Goal: Information Seeking & Learning: Learn about a topic

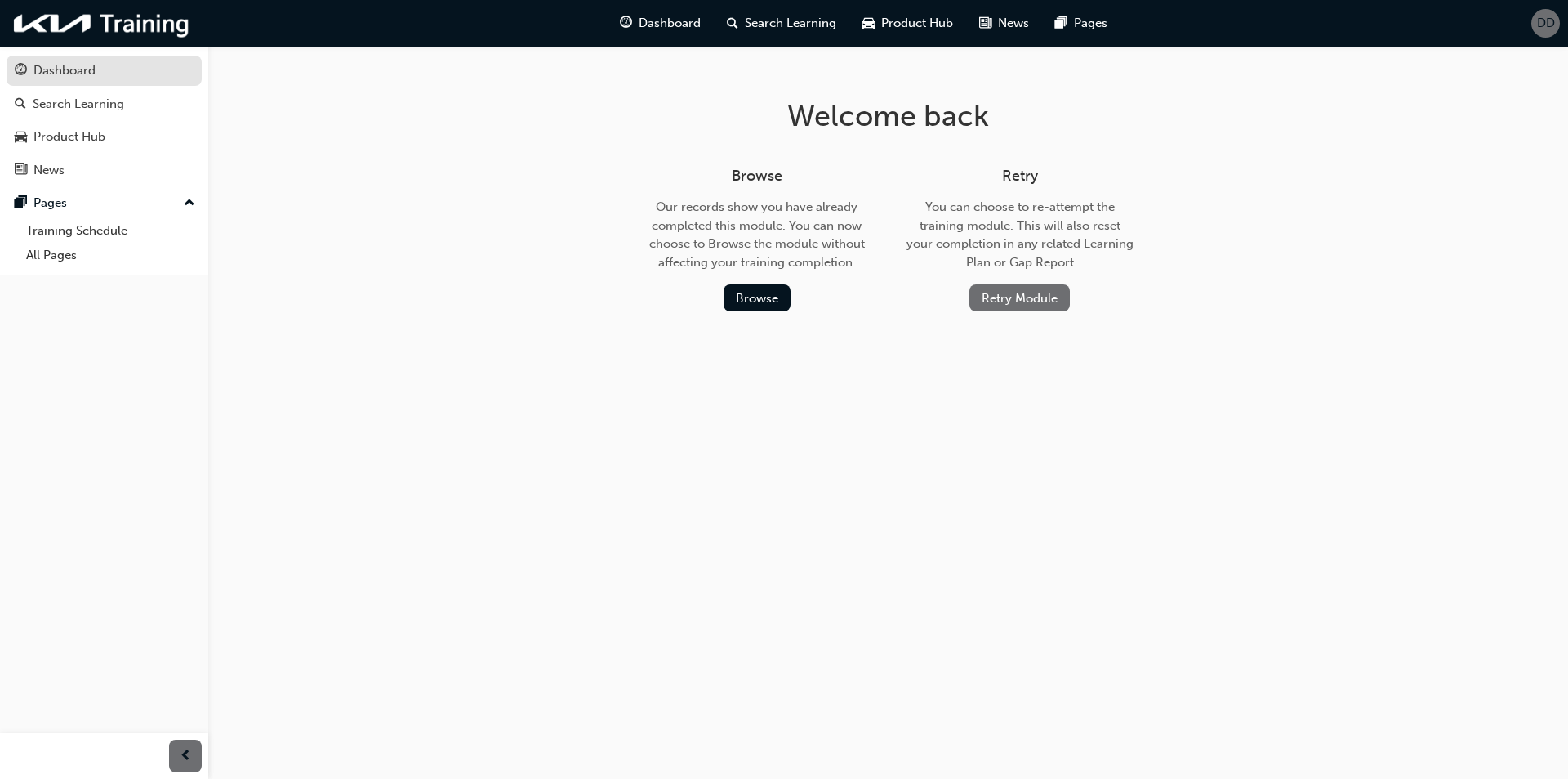
click at [96, 77] on div "Dashboard" at bounding box center [104, 71] width 179 height 21
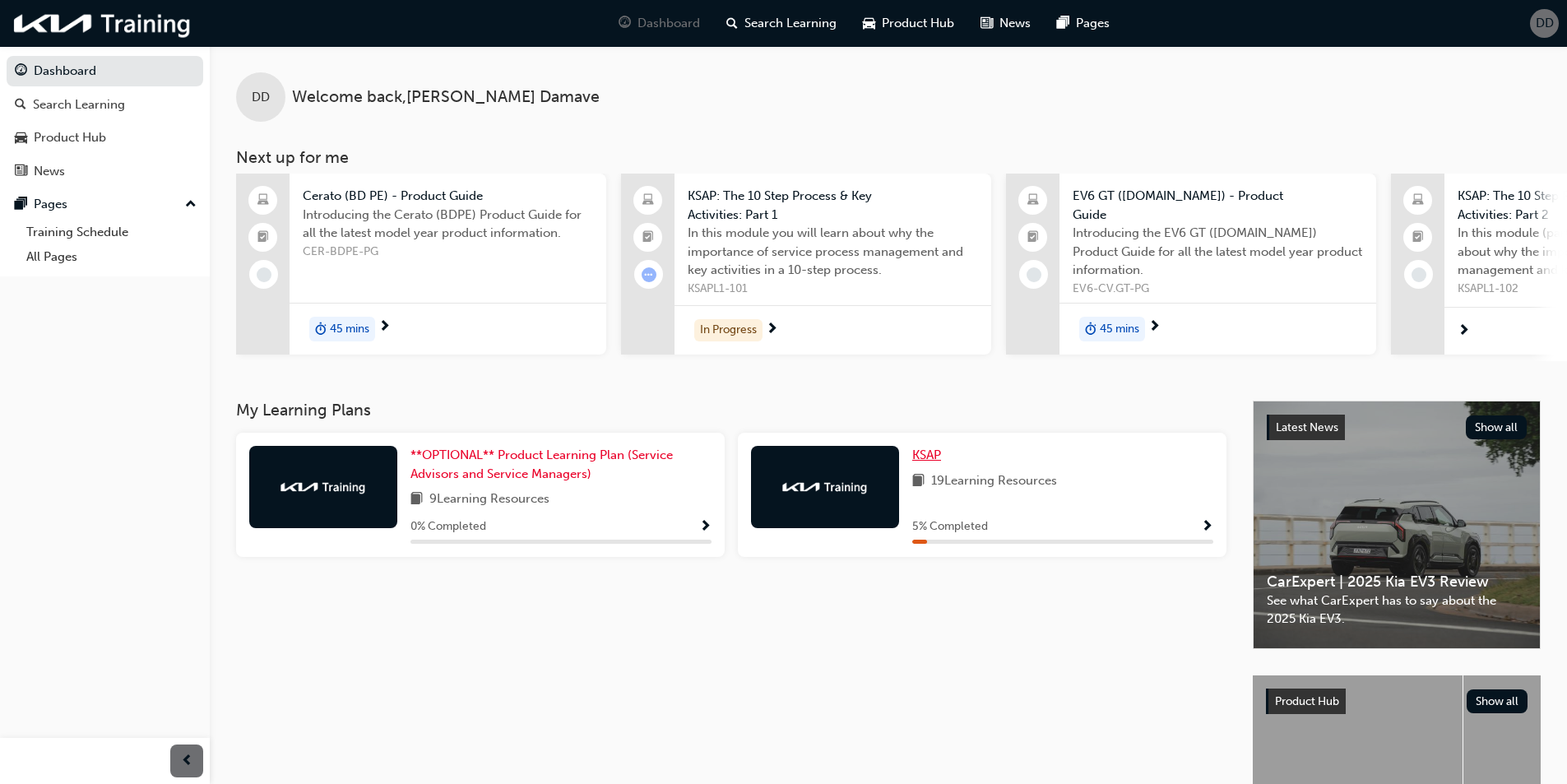
click at [924, 452] on span "KSAP" at bounding box center [926, 454] width 29 height 15
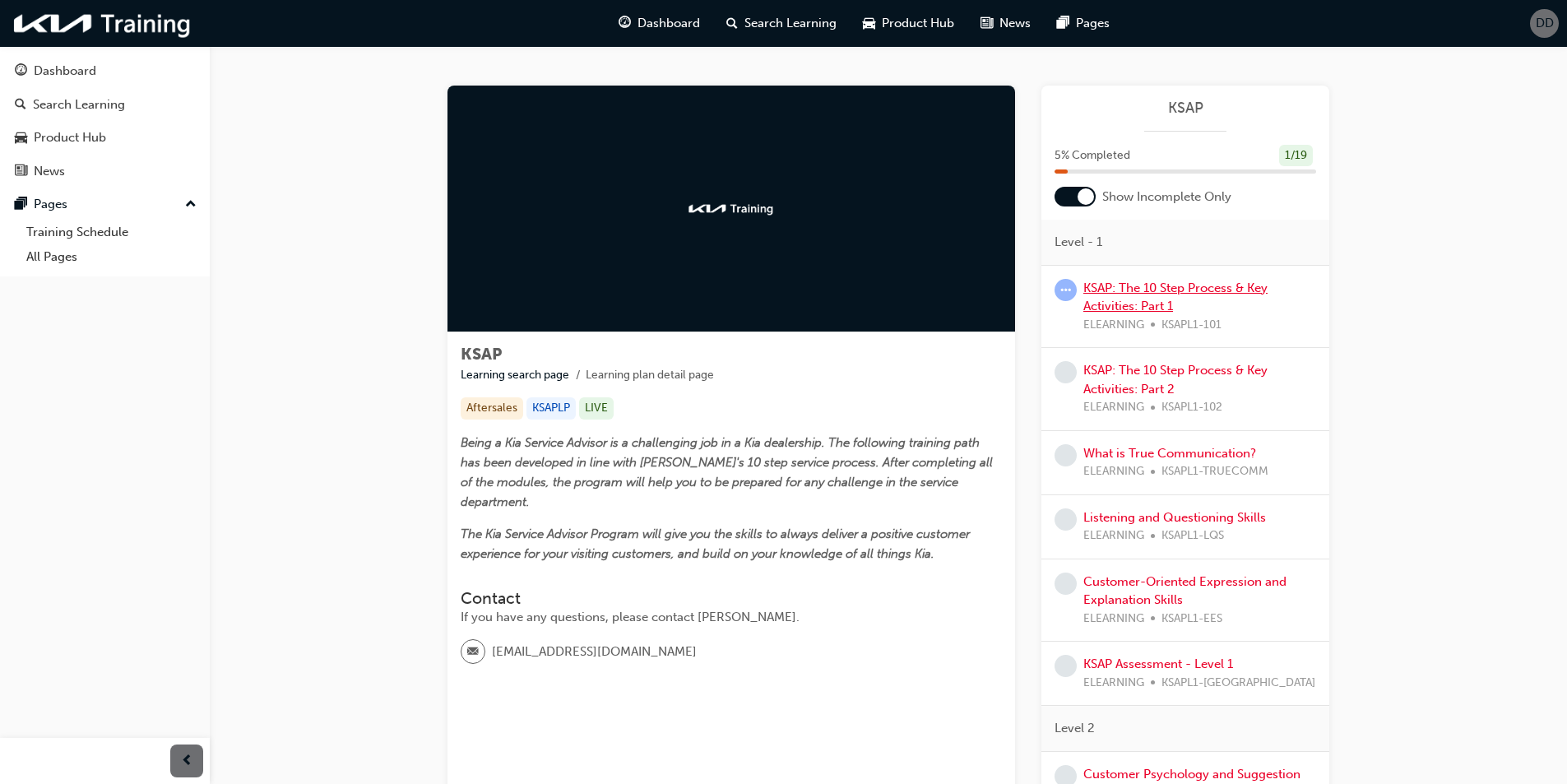
click at [1161, 285] on link "KSAP: The 10 Step Process & Key Activities: Part 1" at bounding box center [1175, 297] width 184 height 34
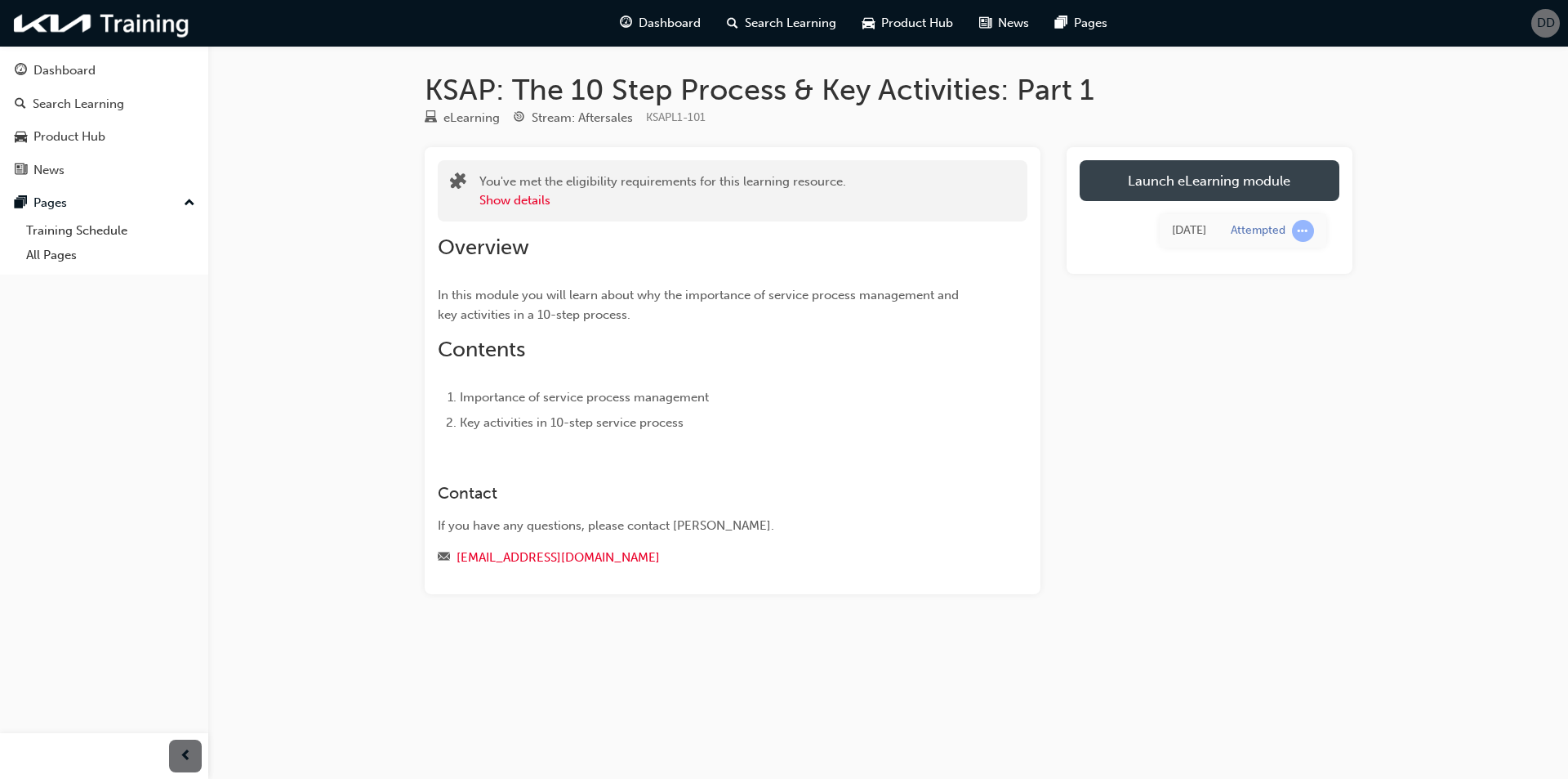
click at [1210, 181] on link "Launch eLearning module" at bounding box center [1210, 180] width 260 height 41
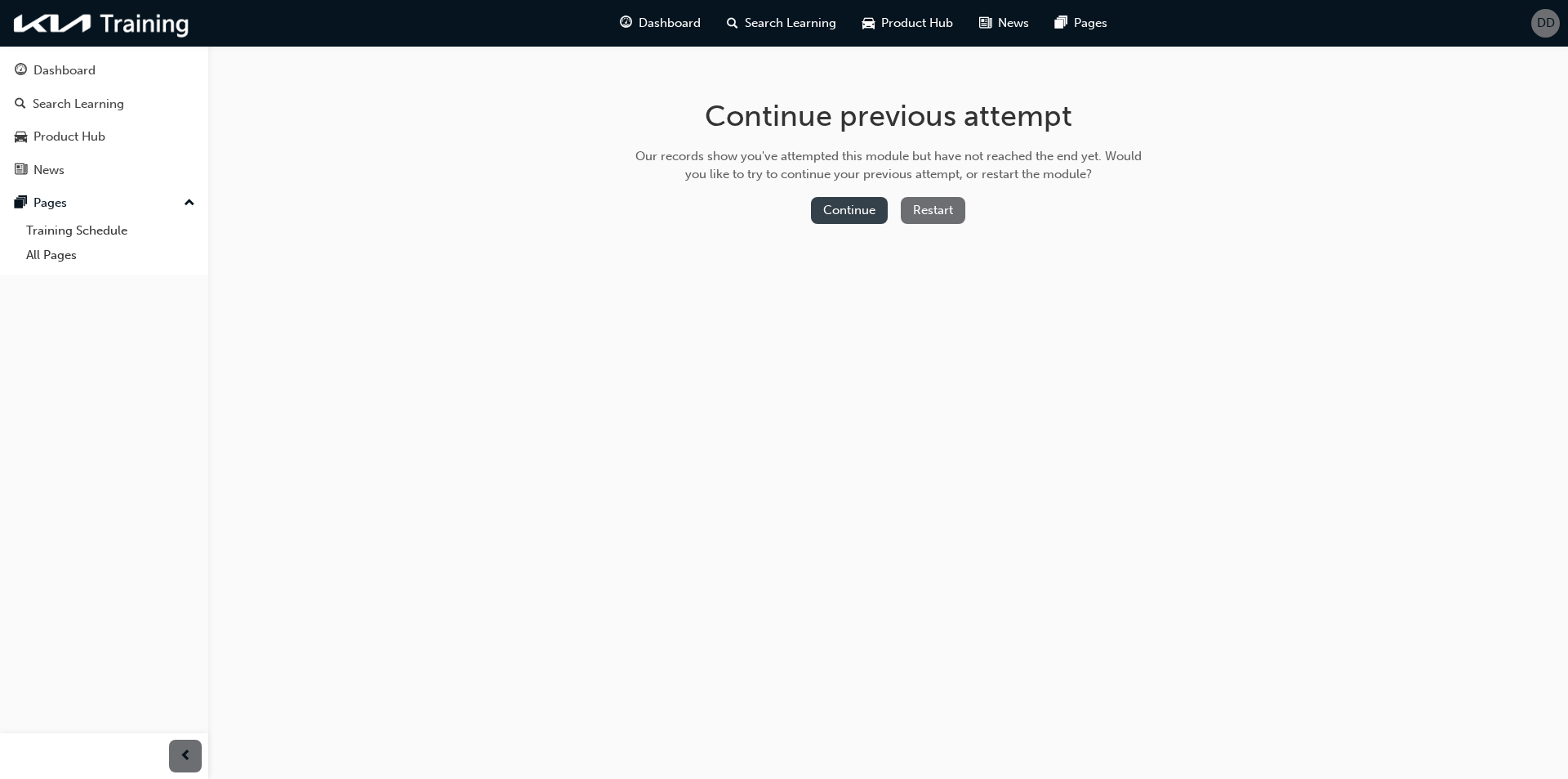
click at [838, 211] on button "Continue" at bounding box center [849, 210] width 77 height 27
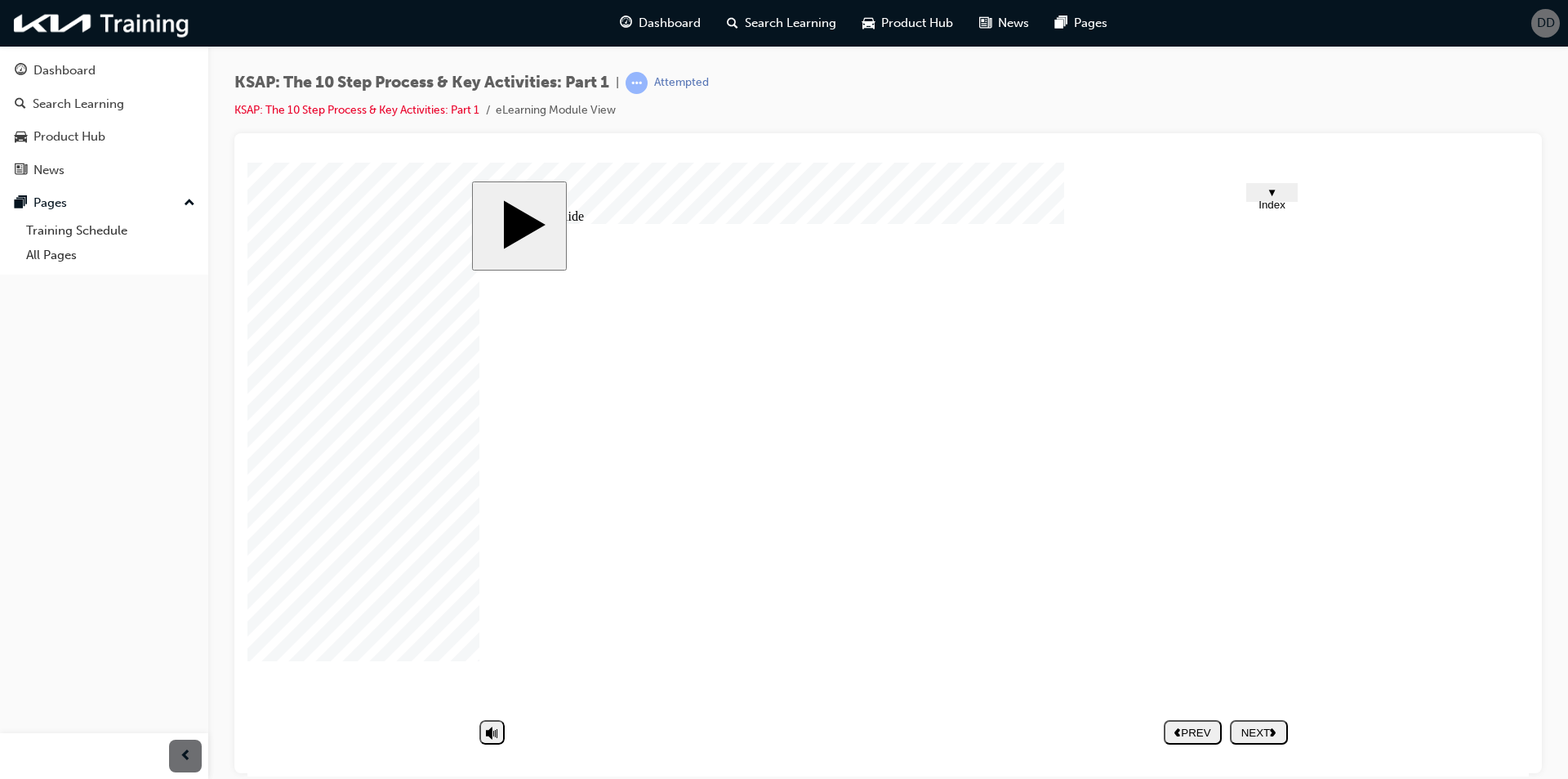
click at [1262, 727] on div "NEXT" at bounding box center [1259, 731] width 45 height 12
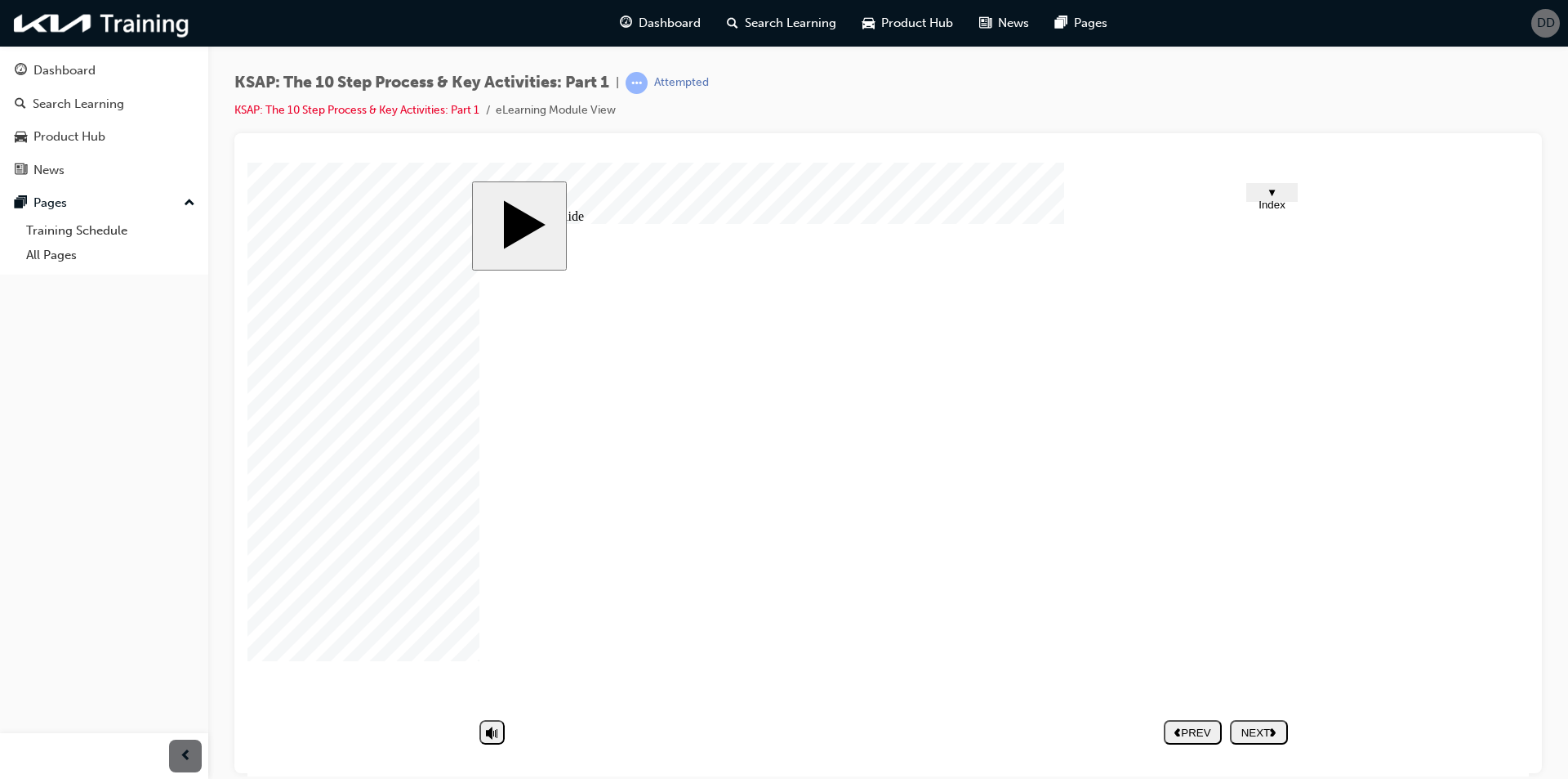
click at [1261, 728] on div "NEXT" at bounding box center [1259, 731] width 45 height 12
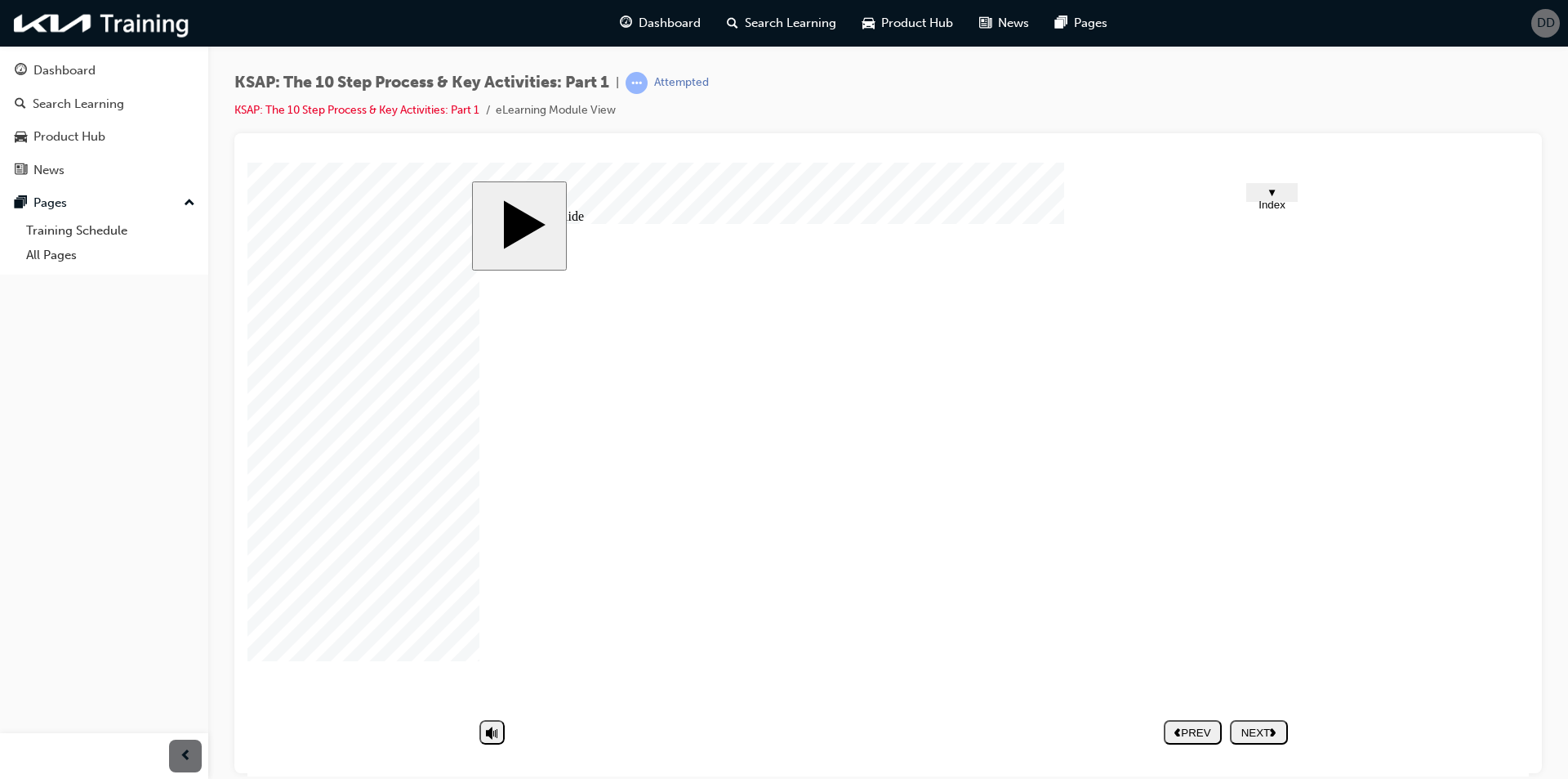
click at [1274, 729] on polygon "next" at bounding box center [1273, 730] width 6 height 8
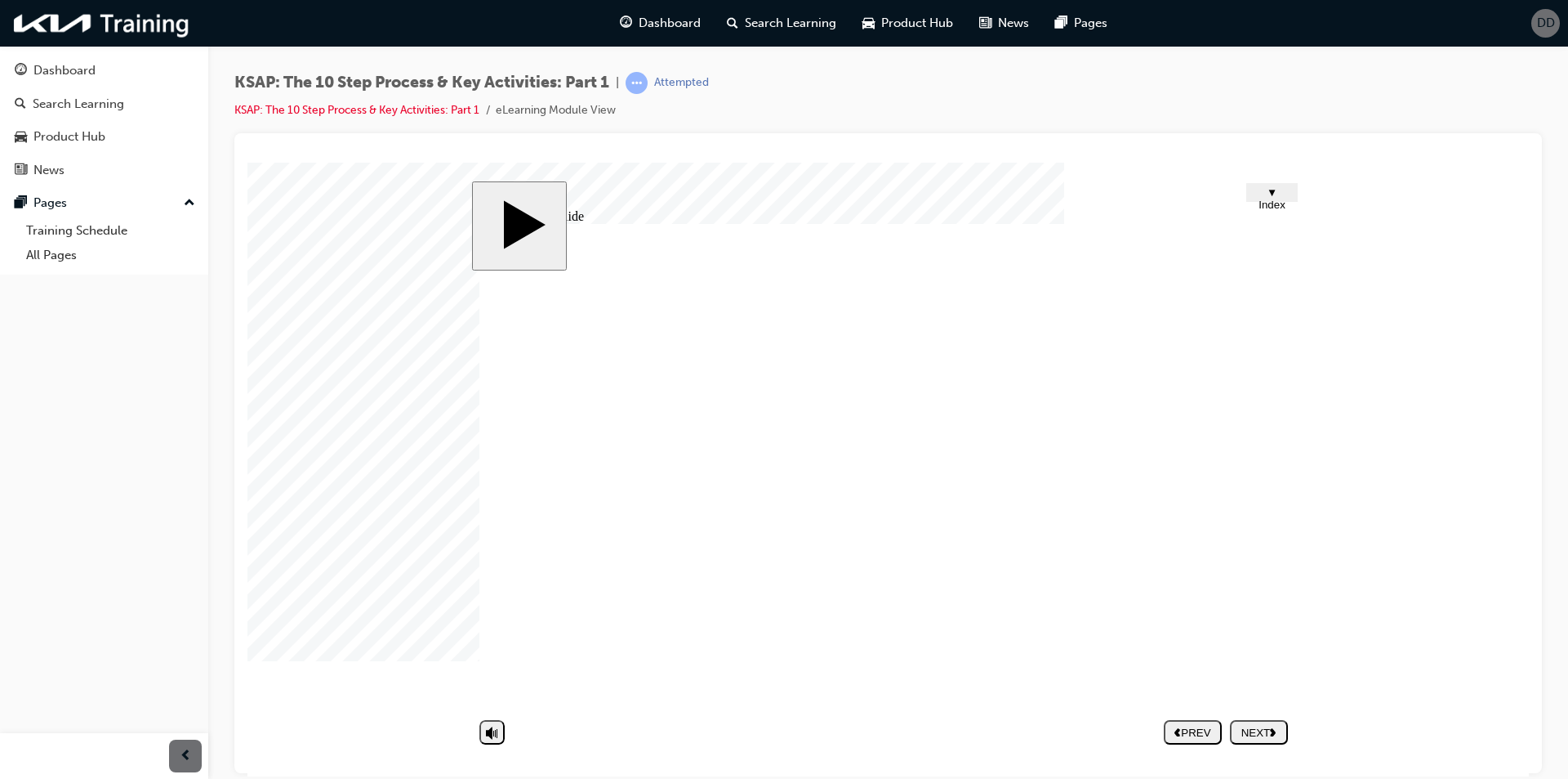
click at [1260, 735] on div "NEXT" at bounding box center [1259, 731] width 45 height 12
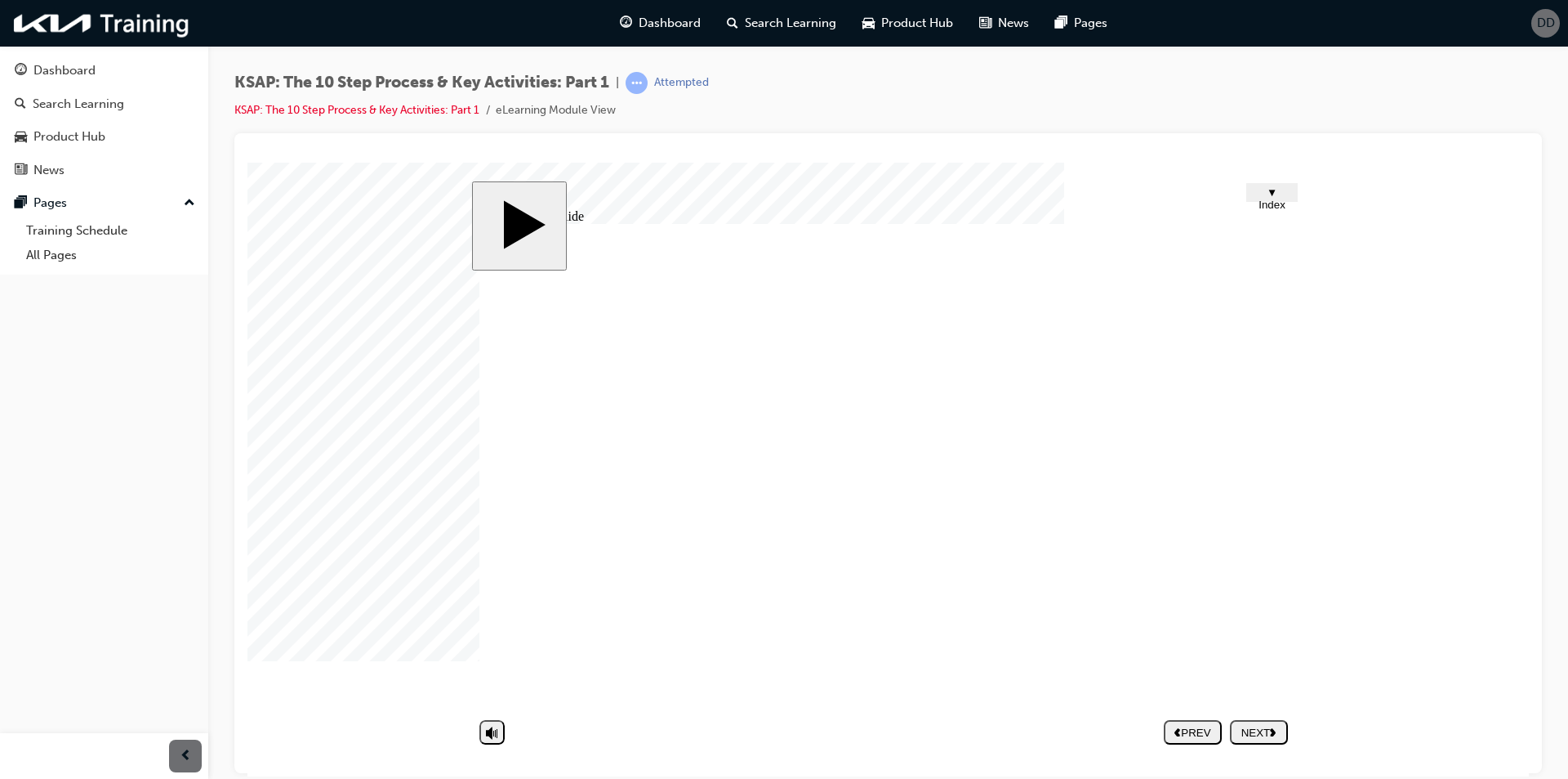
click at [1260, 728] on nav "PREV NEXT SUBMIT" at bounding box center [1225, 730] width 124 height 37
click at [1266, 737] on div "NEXT" at bounding box center [1259, 731] width 45 height 12
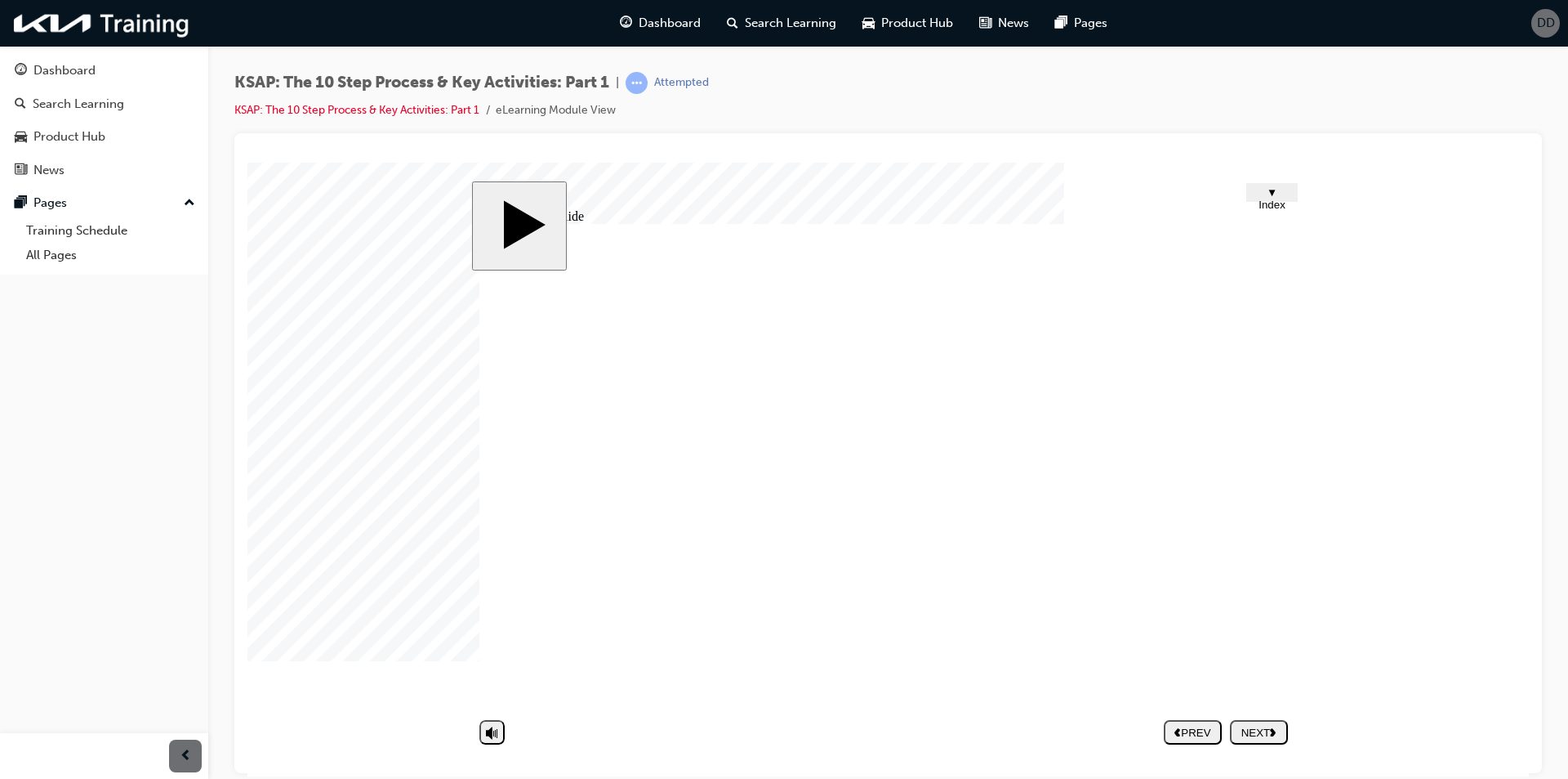
click at [1269, 729] on div "NEXT" at bounding box center [1259, 731] width 45 height 12
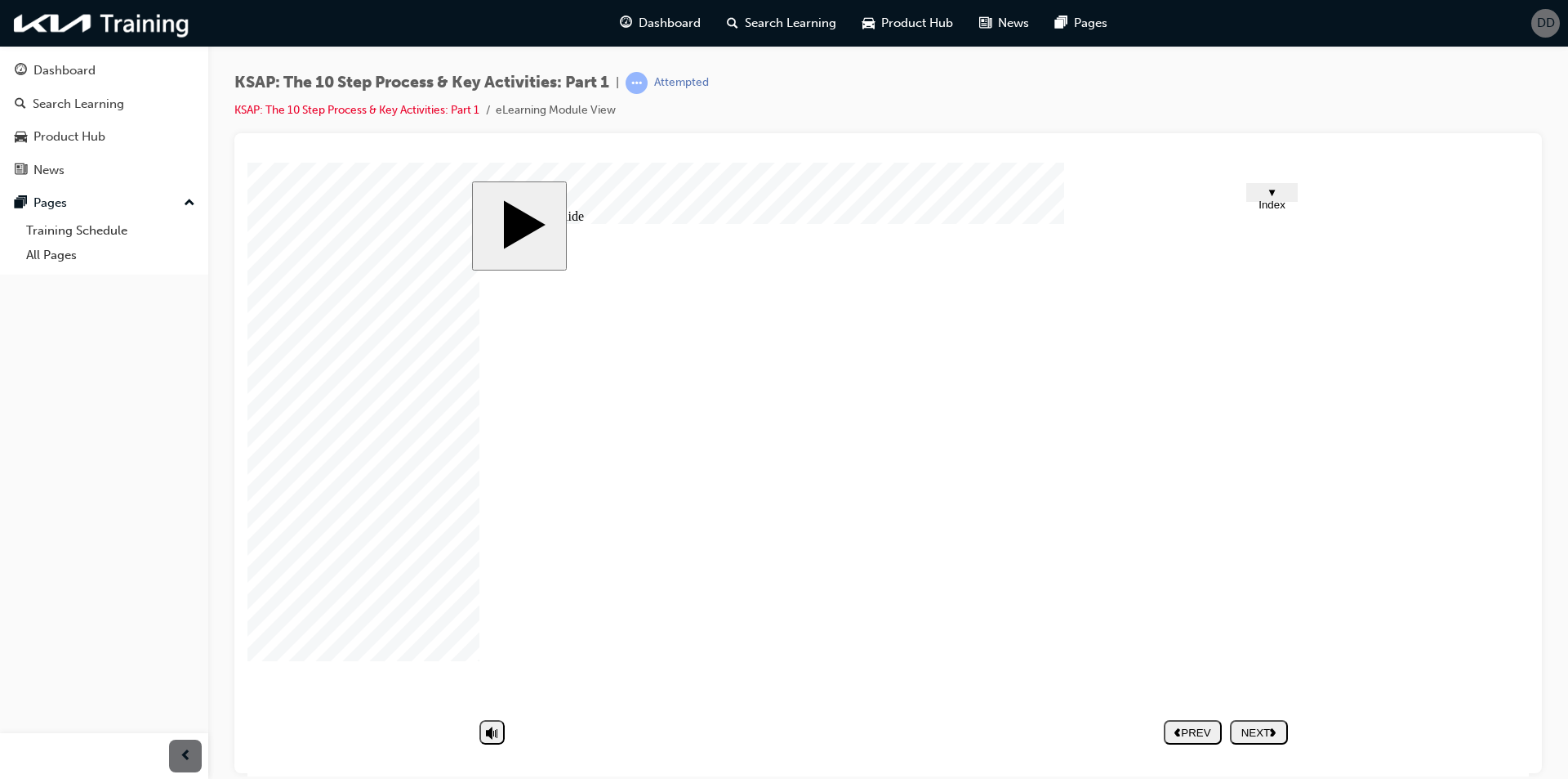
click at [1278, 729] on nav "PREV NEXT SUBMIT" at bounding box center [1225, 730] width 124 height 37
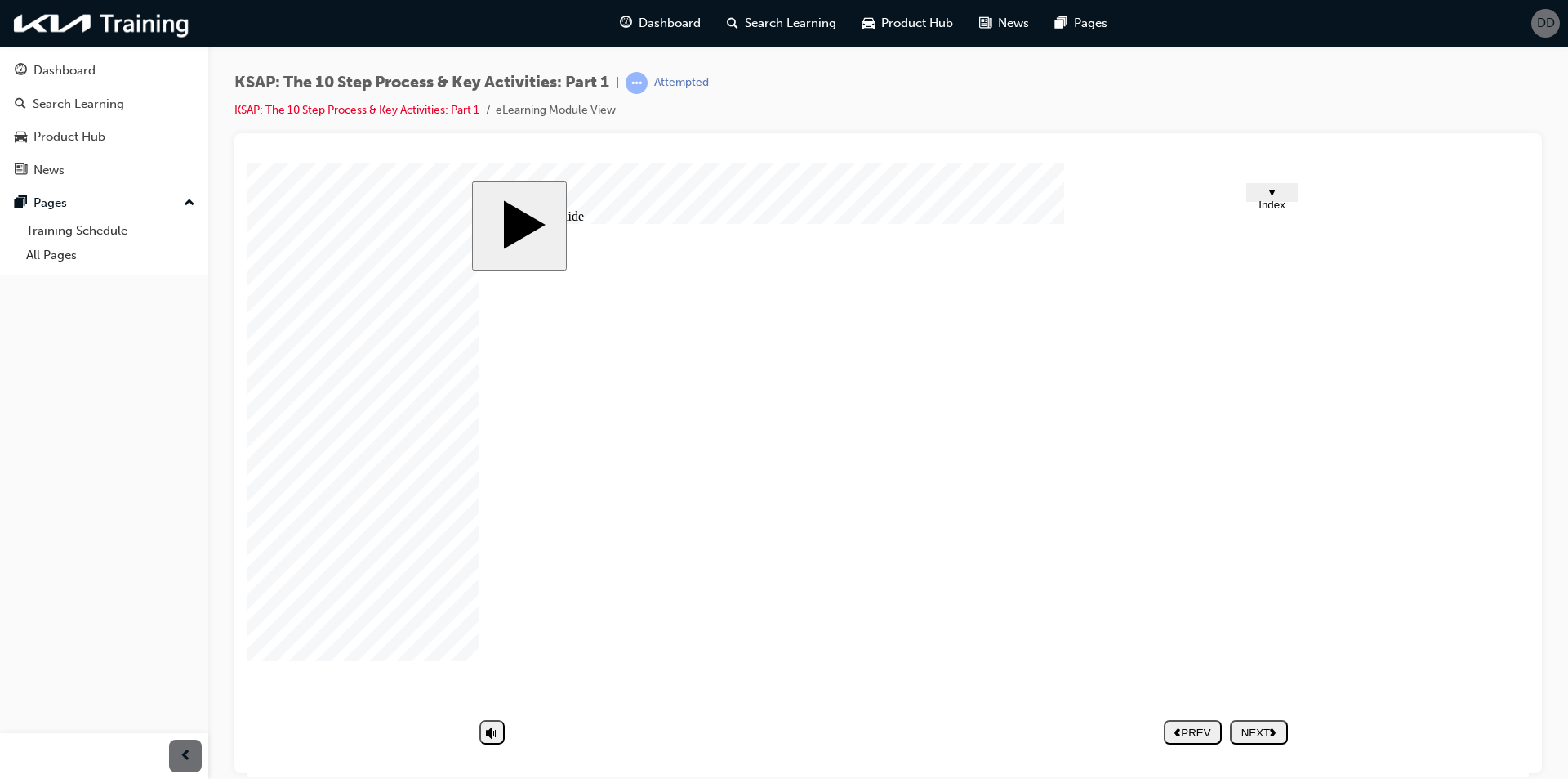
click at [1255, 730] on nav "PREV NEXT SUBMIT" at bounding box center [1225, 730] width 124 height 37
drag, startPoint x: 1257, startPoint y: 741, endPoint x: 1256, endPoint y: 727, distance: 14.0
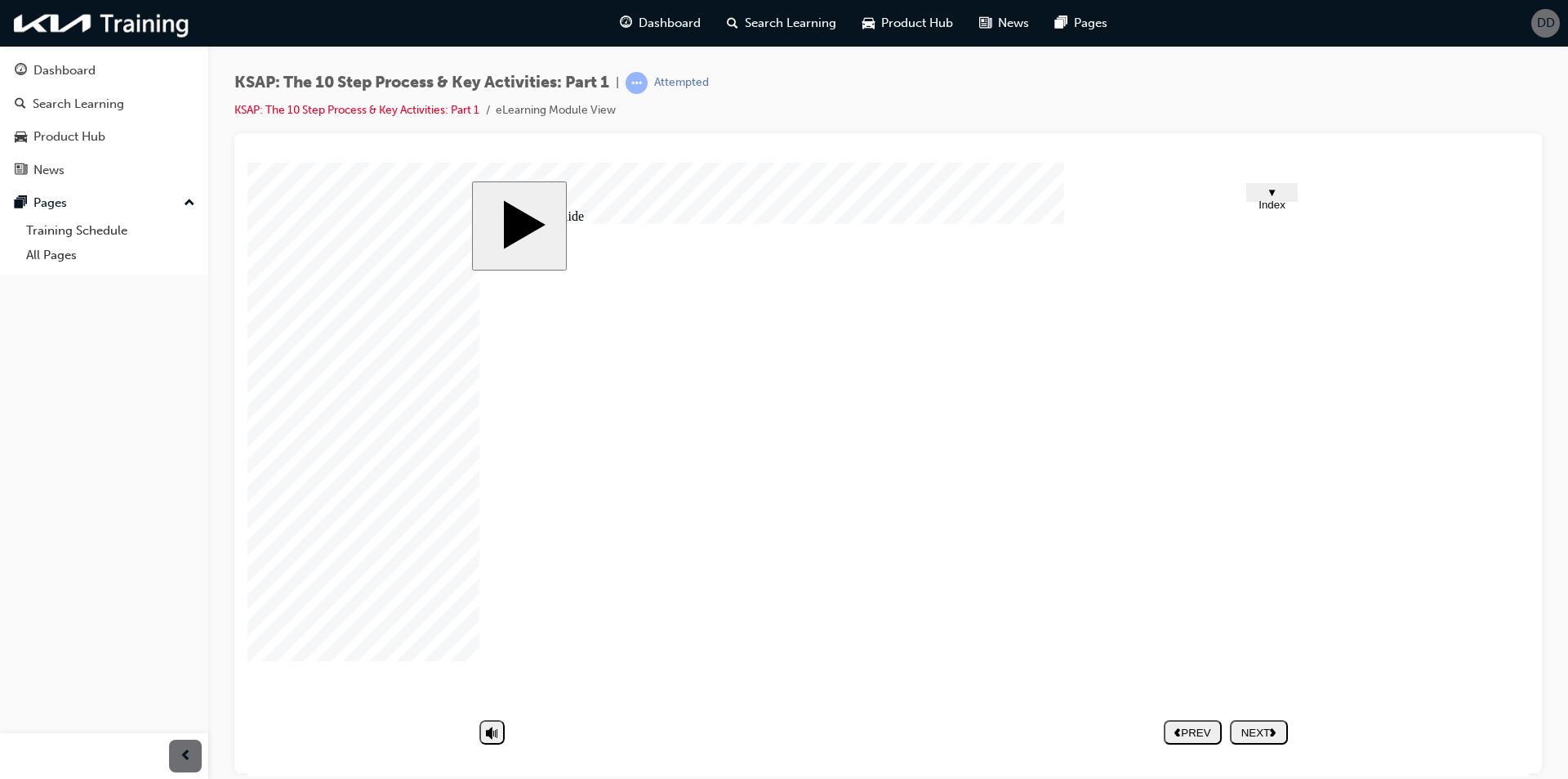
click at [1257, 740] on button "NEXT" at bounding box center [1258, 731] width 58 height 24
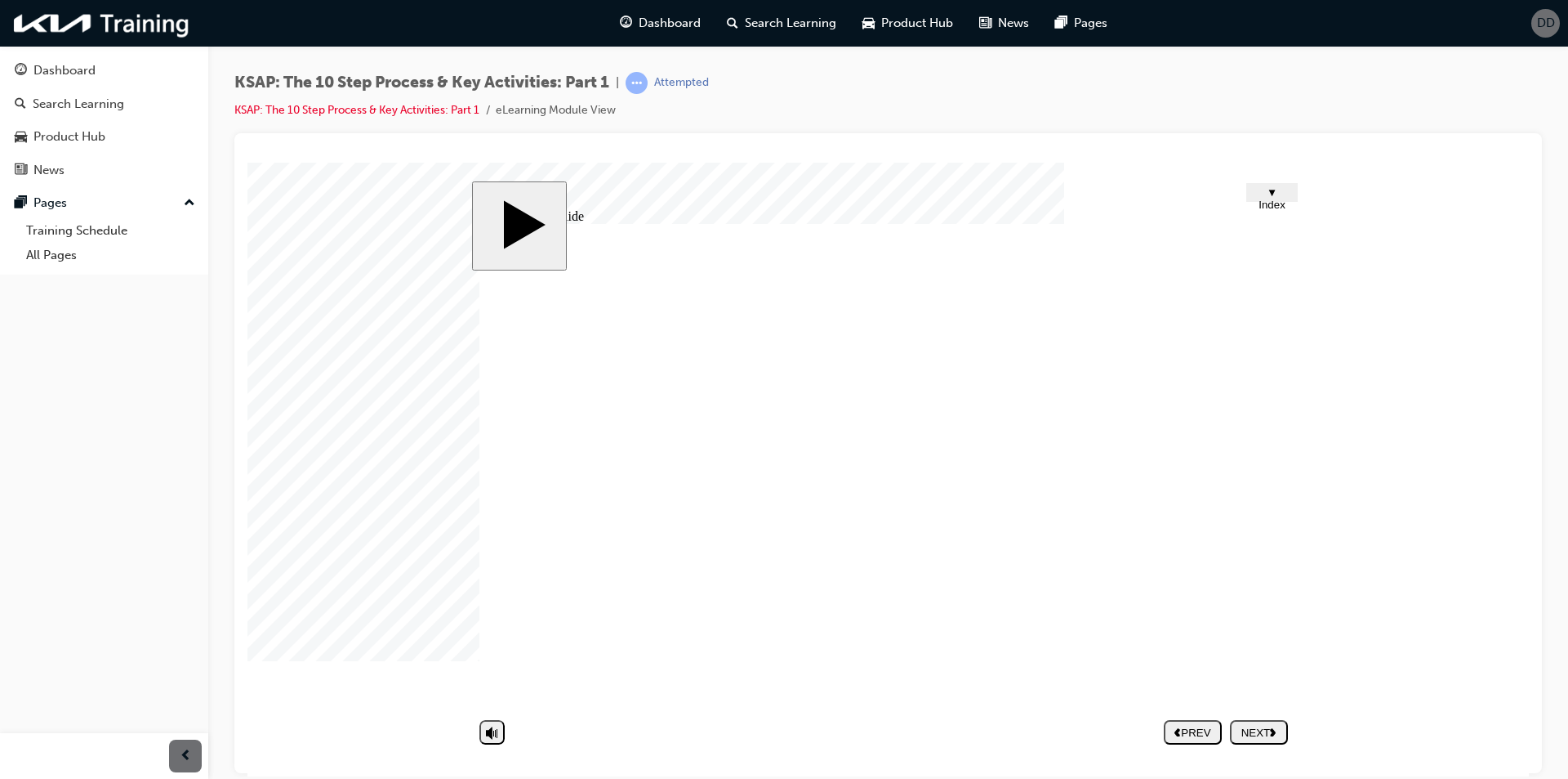
click at [1259, 746] on nav "PREV NEXT SUBMIT" at bounding box center [1225, 730] width 124 height 37
click at [1261, 735] on div "NEXT" at bounding box center [1259, 731] width 45 height 12
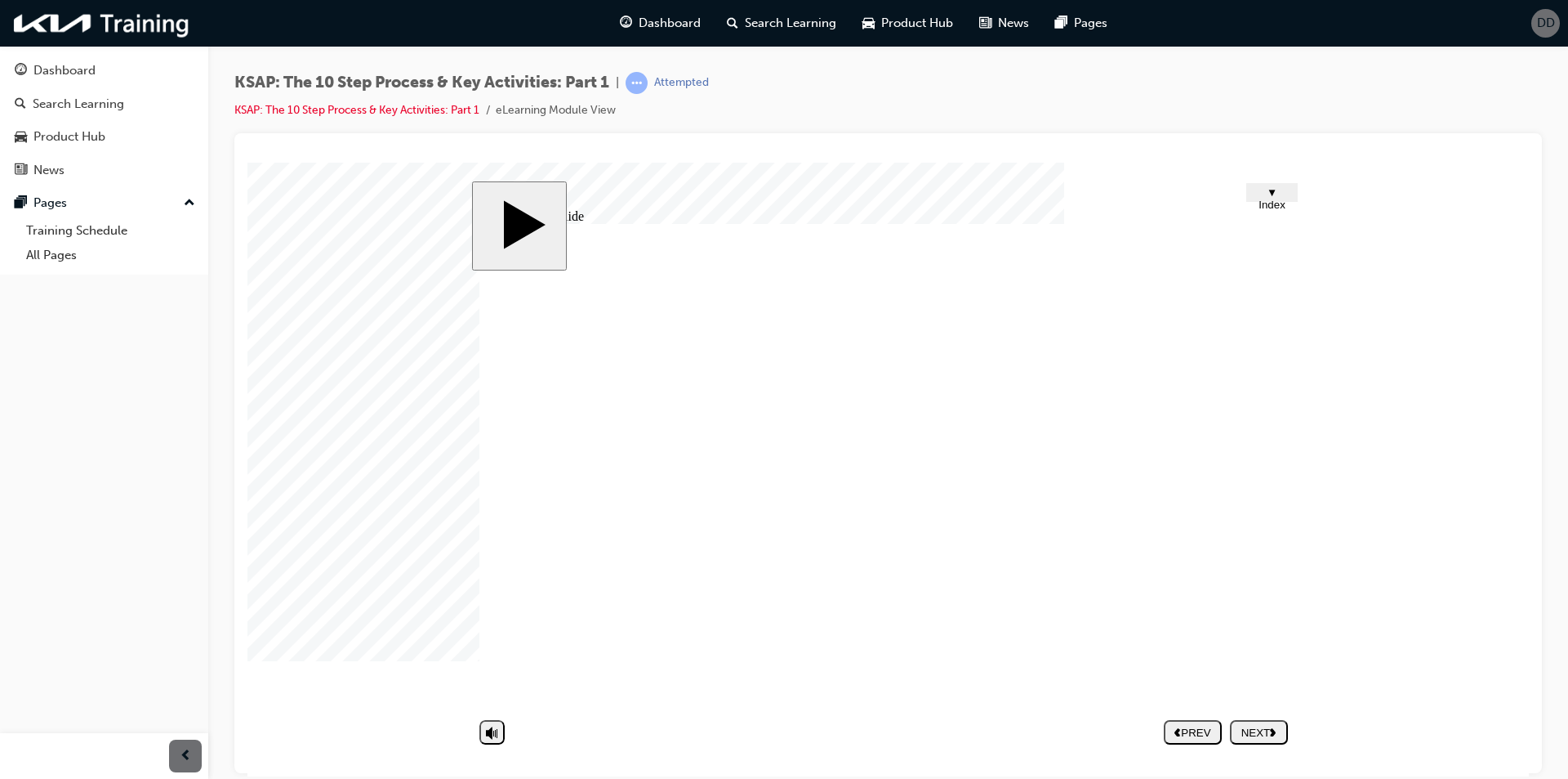
click at [1260, 740] on button "NEXT" at bounding box center [1258, 731] width 58 height 24
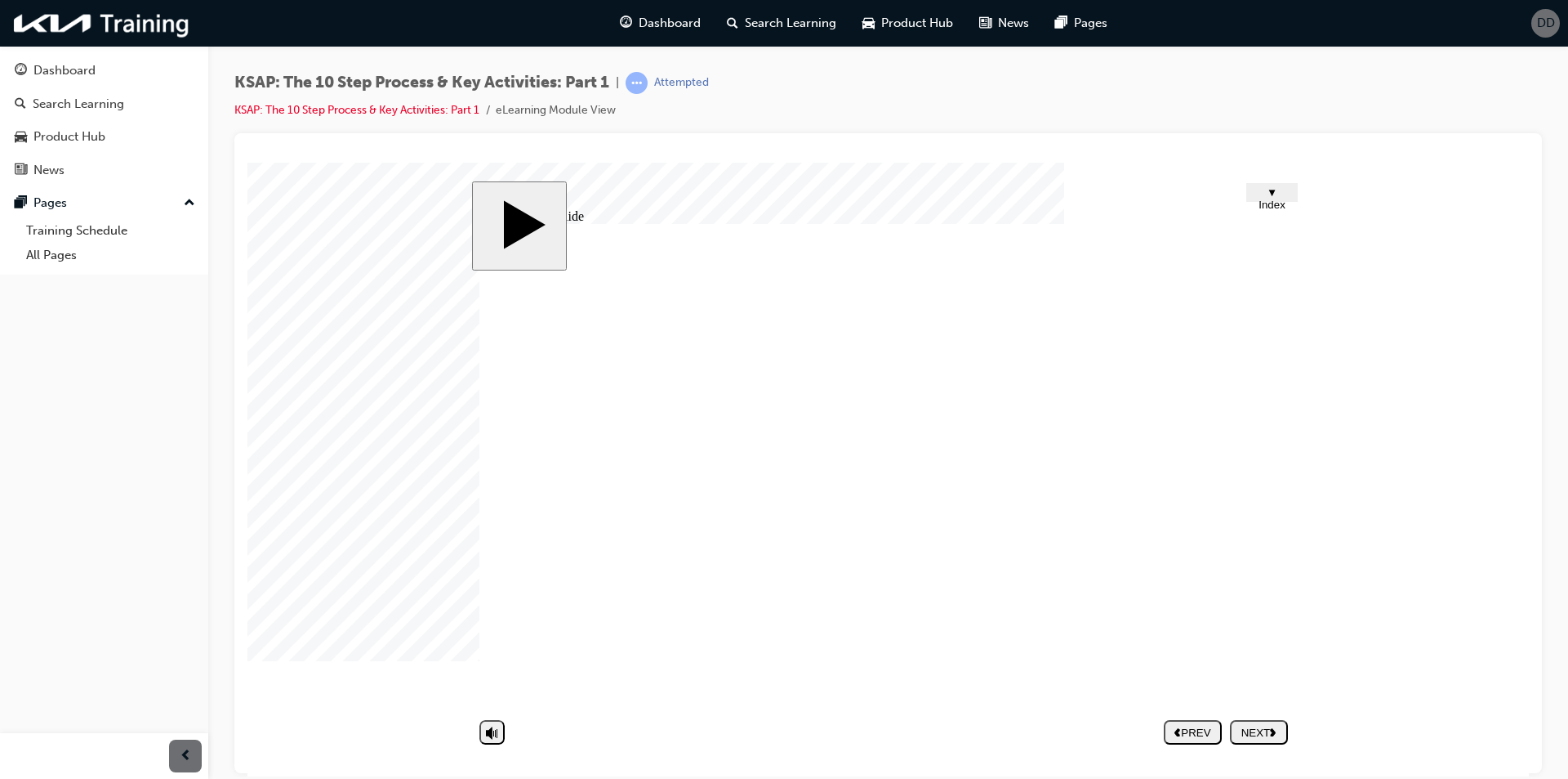
click at [1280, 725] on div "NEXT" at bounding box center [1259, 731] width 45 height 12
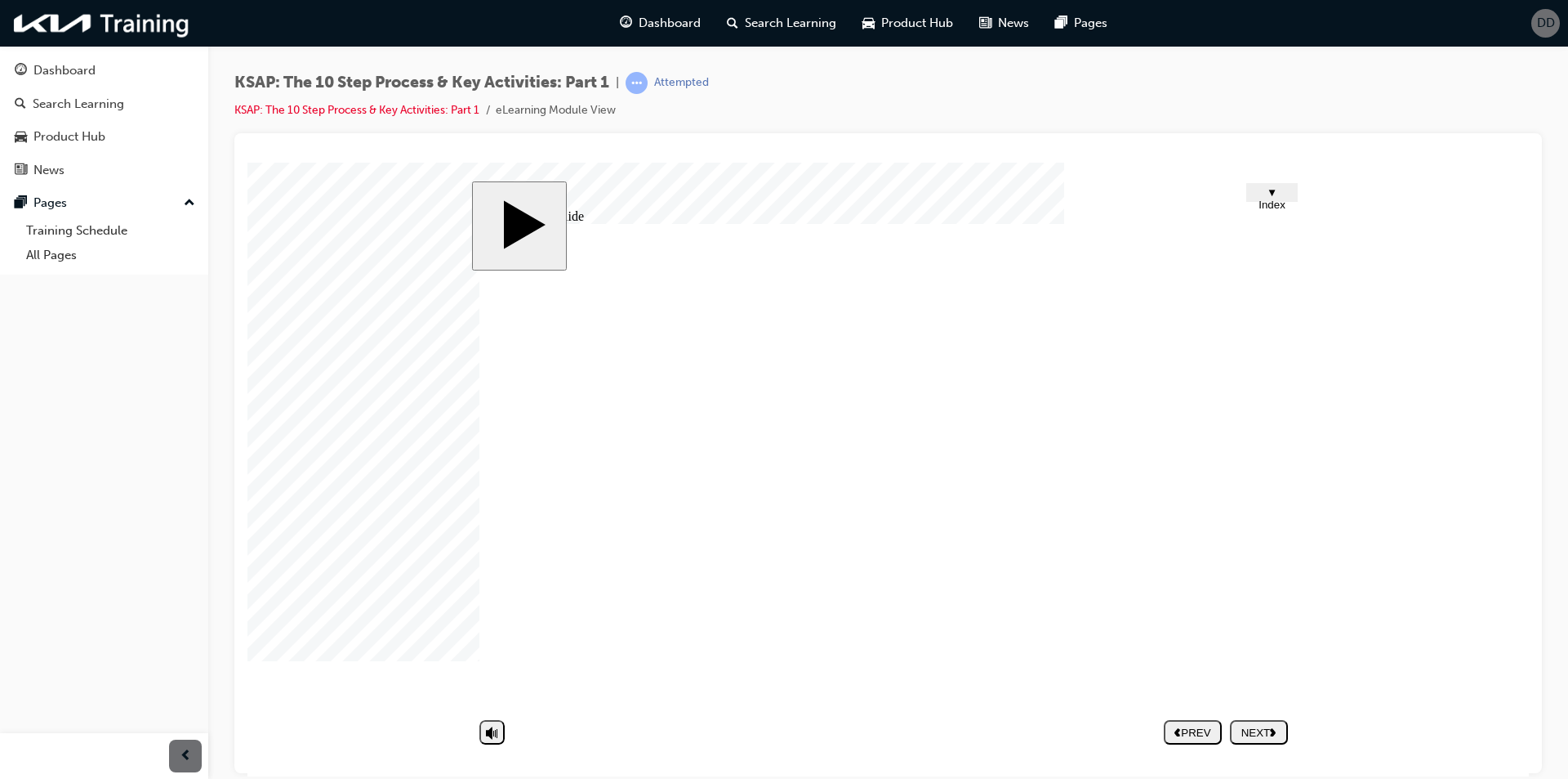
click at [330, 244] on div at bounding box center [288, 202] width 82 height 82
